Goal: Navigation & Orientation: Find specific page/section

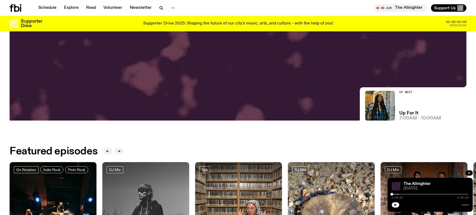
scroll to position [183, 0]
click at [396, 205] on icon "button" at bounding box center [395, 205] width 2 height 3
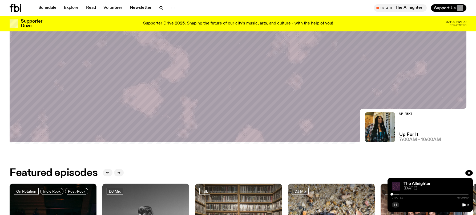
scroll to position [170, 0]
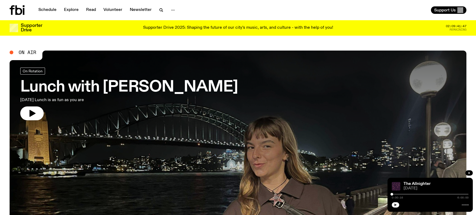
click at [395, 204] on icon "button" at bounding box center [395, 205] width 3 height 3
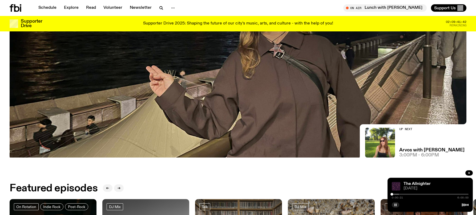
scroll to position [142, 0]
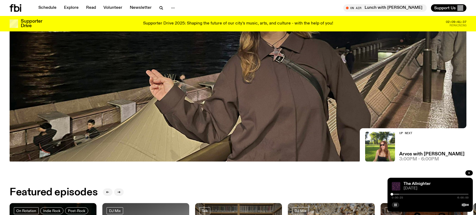
click at [470, 174] on icon "button" at bounding box center [469, 173] width 3 height 3
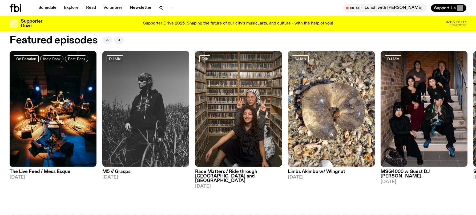
scroll to position [293, 0]
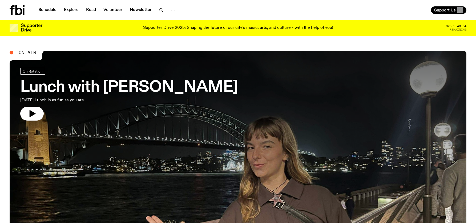
click at [23, 53] on span "On Air" at bounding box center [28, 52] width 18 height 5
click at [35, 71] on span "On Rotation" at bounding box center [33, 71] width 20 height 4
drag, startPoint x: 35, startPoint y: 110, endPoint x: 40, endPoint y: 107, distance: 5.0
click at [37, 110] on button "button" at bounding box center [31, 114] width 23 height 14
